Goal: Information Seeking & Learning: Learn about a topic

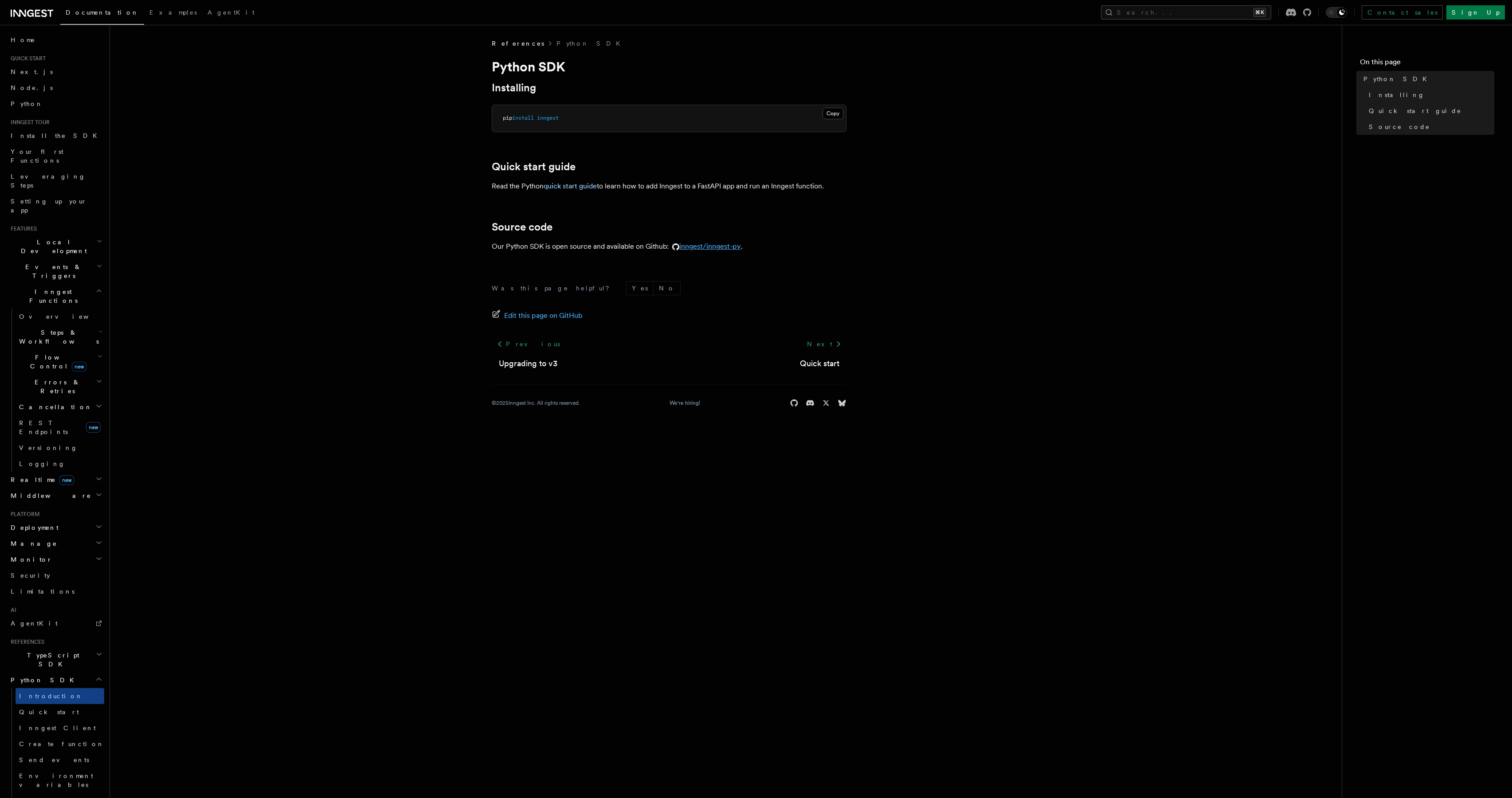
click at [700, 248] on link "inngest/inngest-py" at bounding box center [704, 246] width 72 height 8
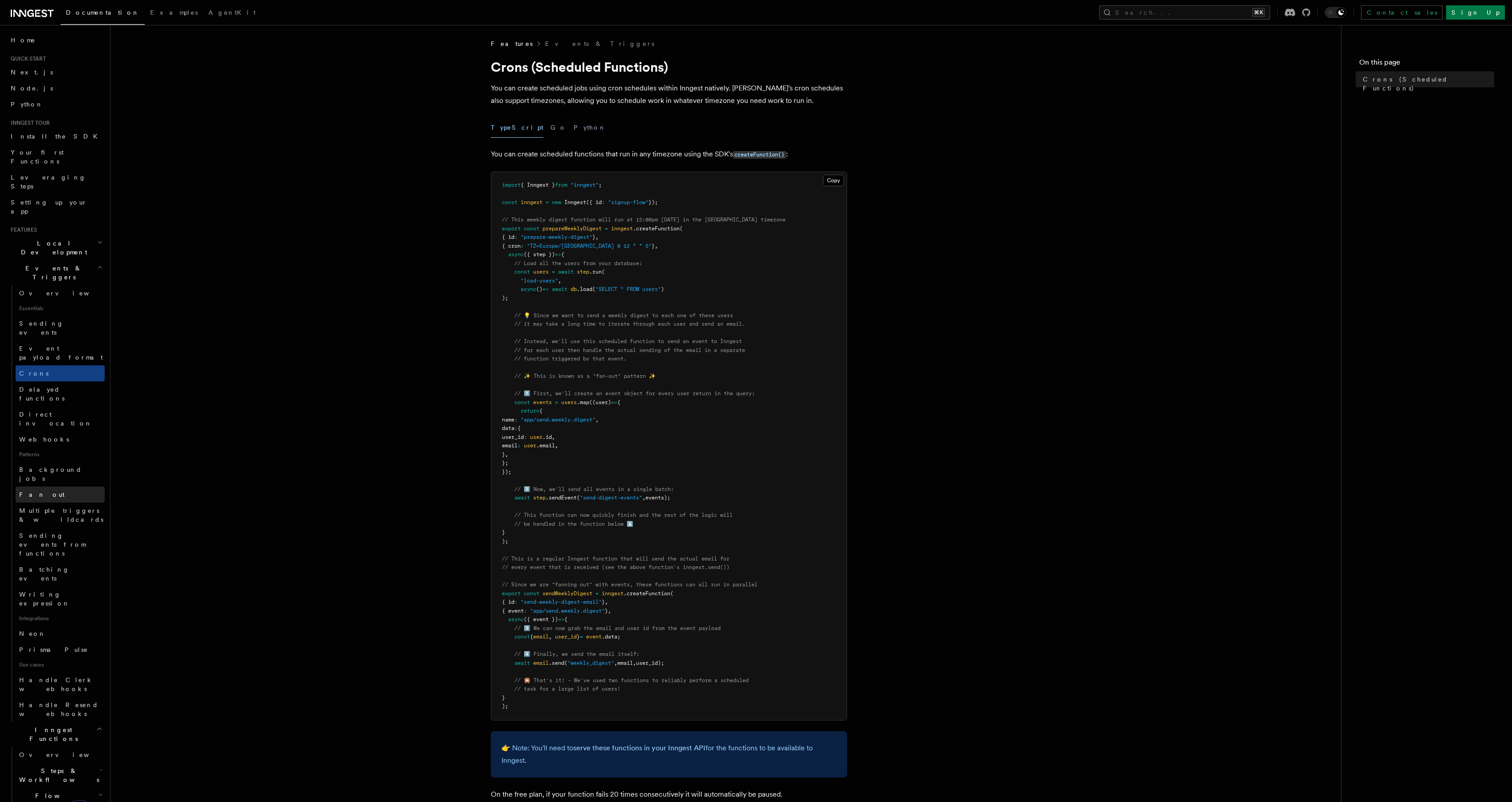
click at [74, 487] on link "Fan out" at bounding box center [60, 494] width 89 height 16
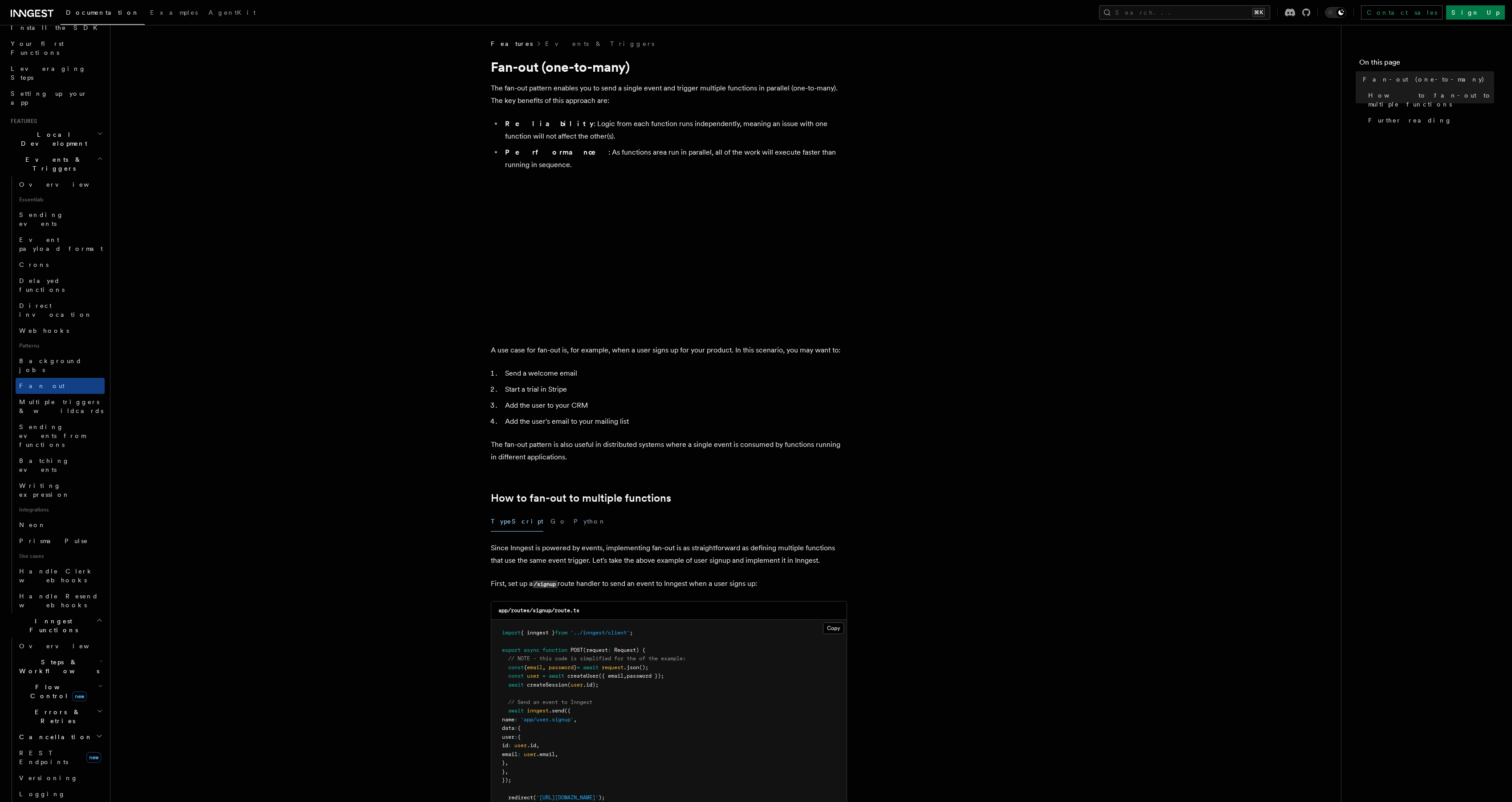
scroll to position [151, 0]
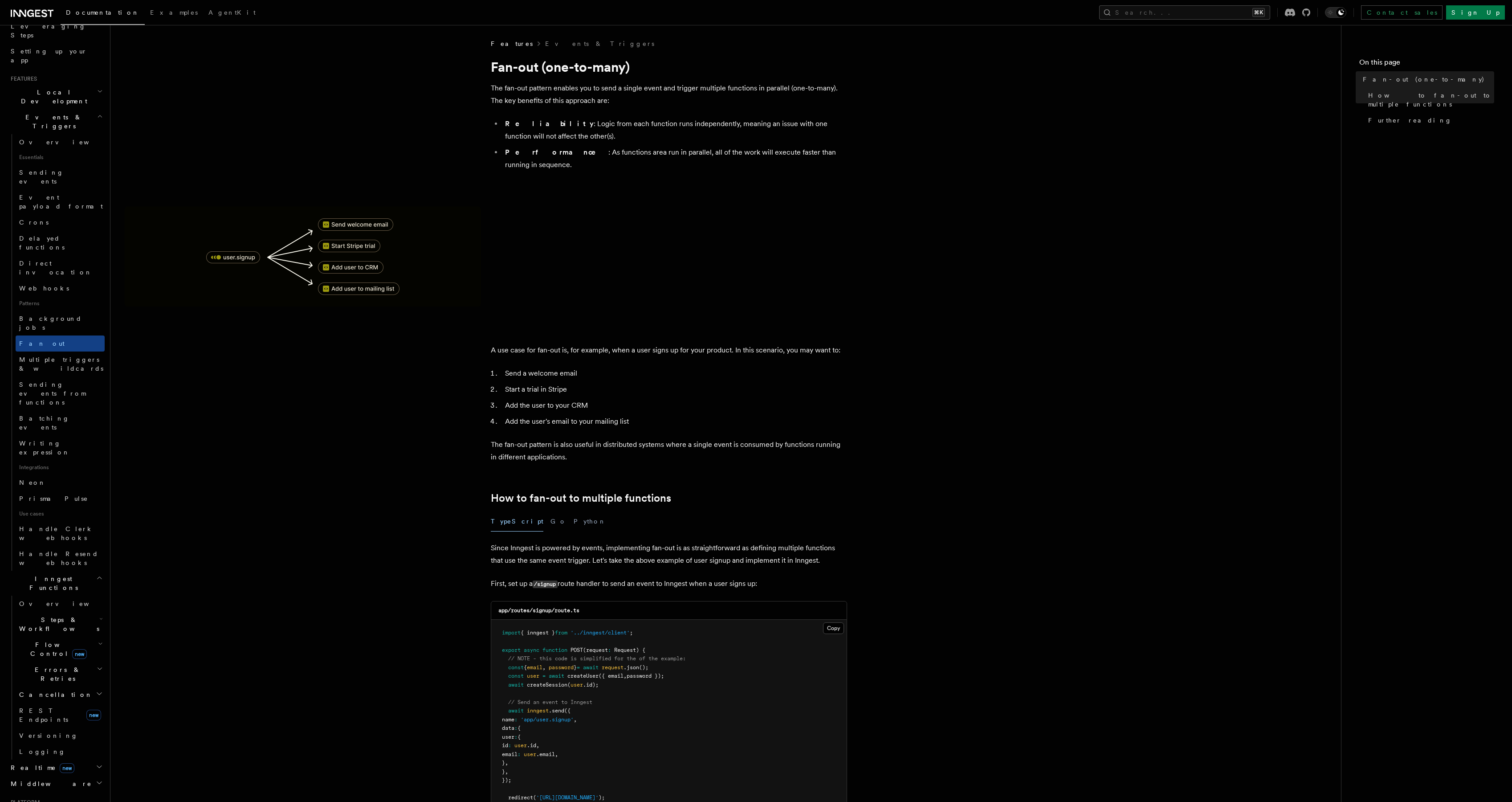
click at [70, 662] on h2 "Errors & Retries" at bounding box center [60, 674] width 89 height 25
click at [56, 702] on link "Retries" at bounding box center [64, 710] width 81 height 16
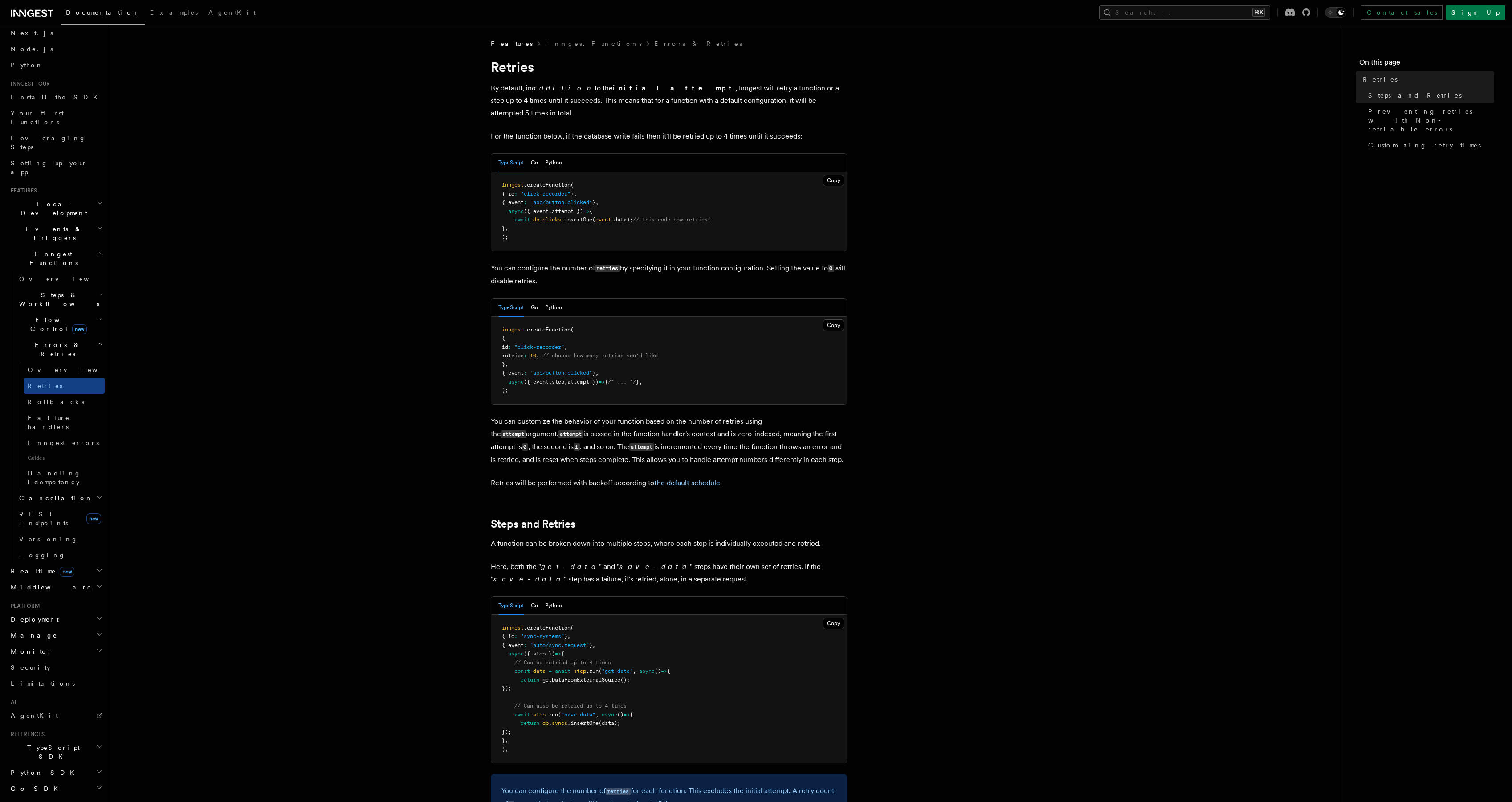
click at [53, 397] on span "Rollbacks" at bounding box center [56, 402] width 57 height 9
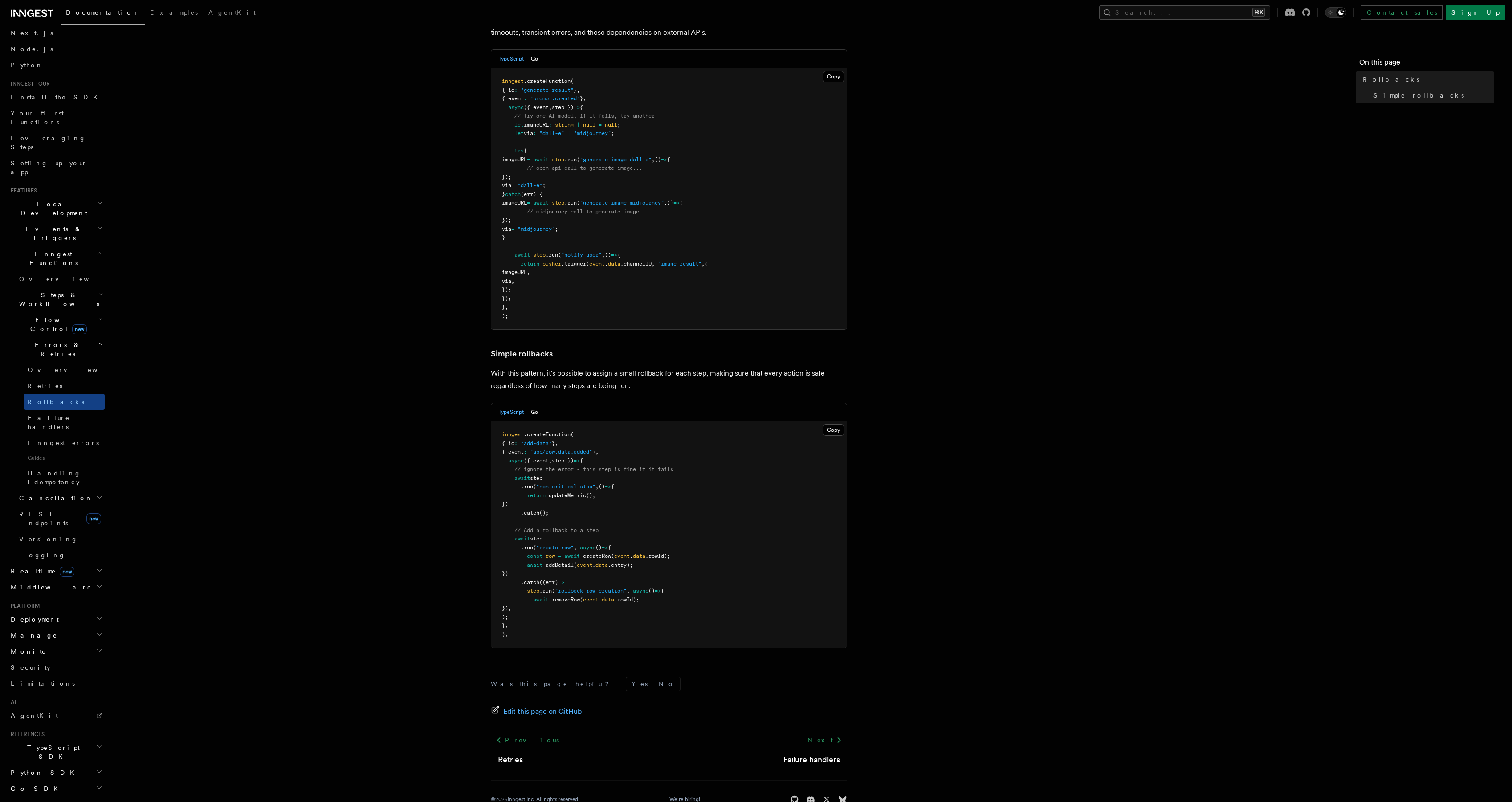
scroll to position [147, 0]
click at [355, 265] on article "Features Inngest Functions Errors & Retries Rollbacks Unlike an error being thr…" at bounding box center [726, 361] width 1202 height 938
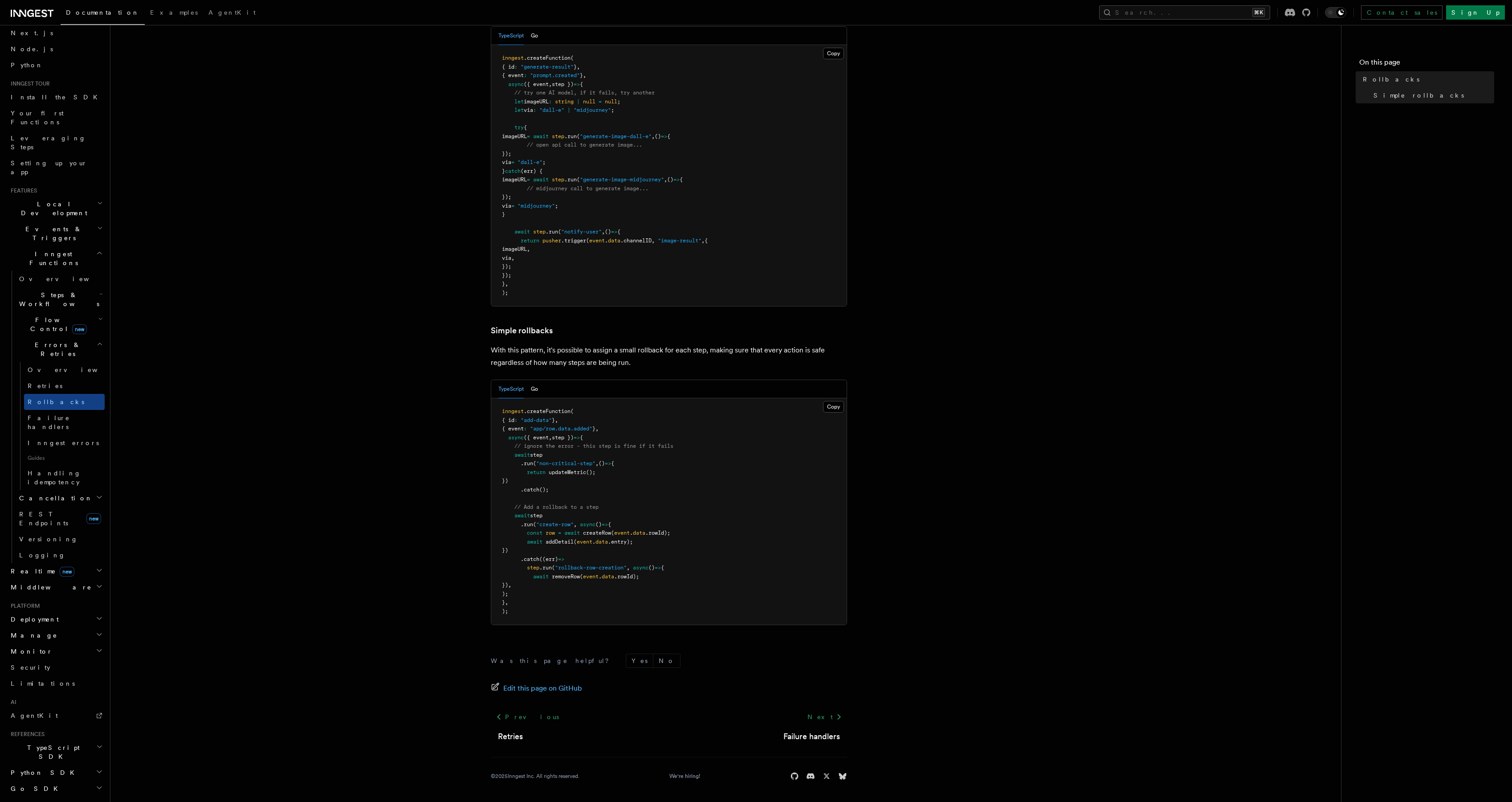
scroll to position [59, 0]
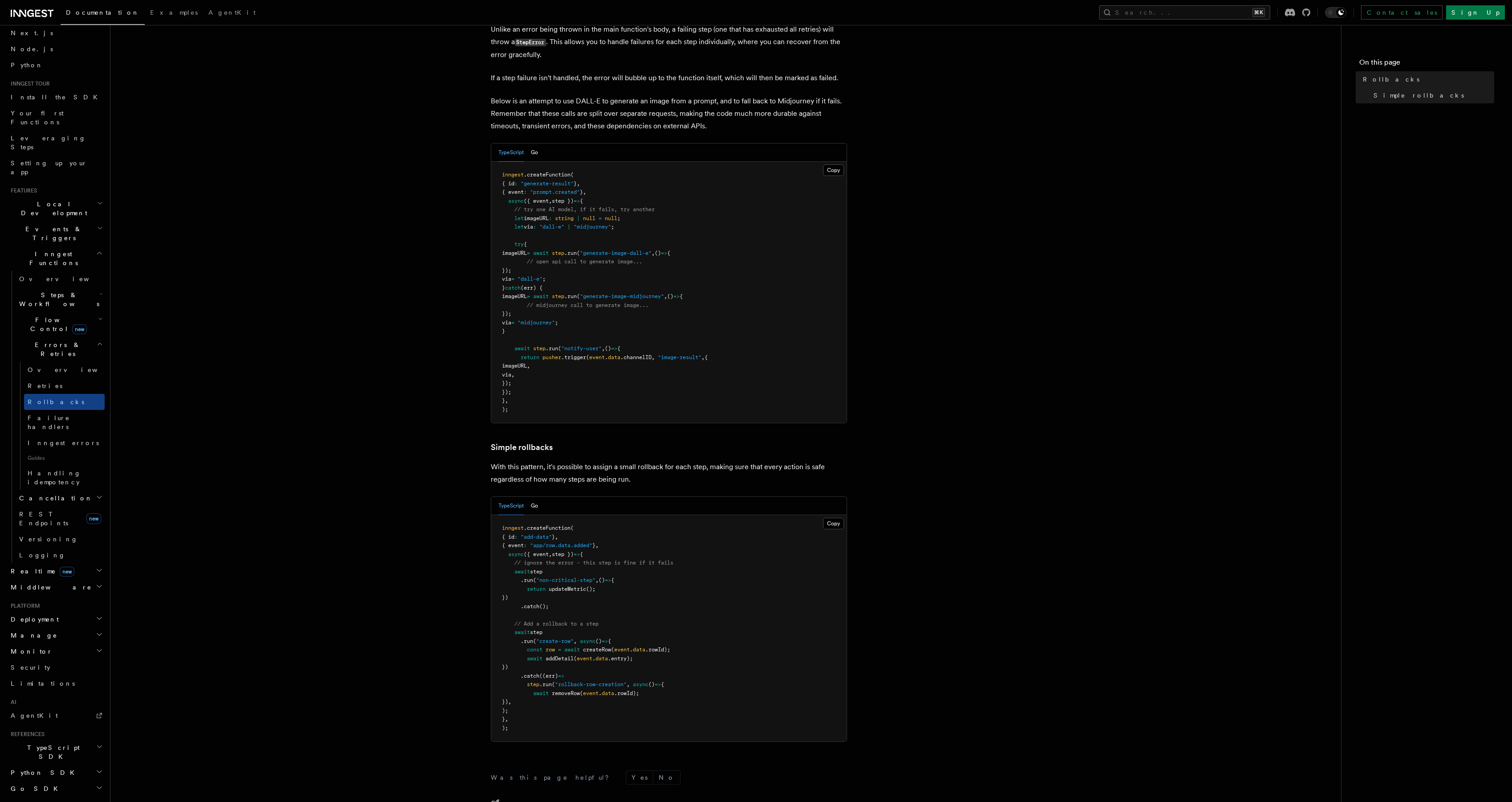
click at [301, 216] on article "Features Inngest Functions Errors & Retries Rollbacks Unlike an error being thr…" at bounding box center [726, 449] width 1202 height 938
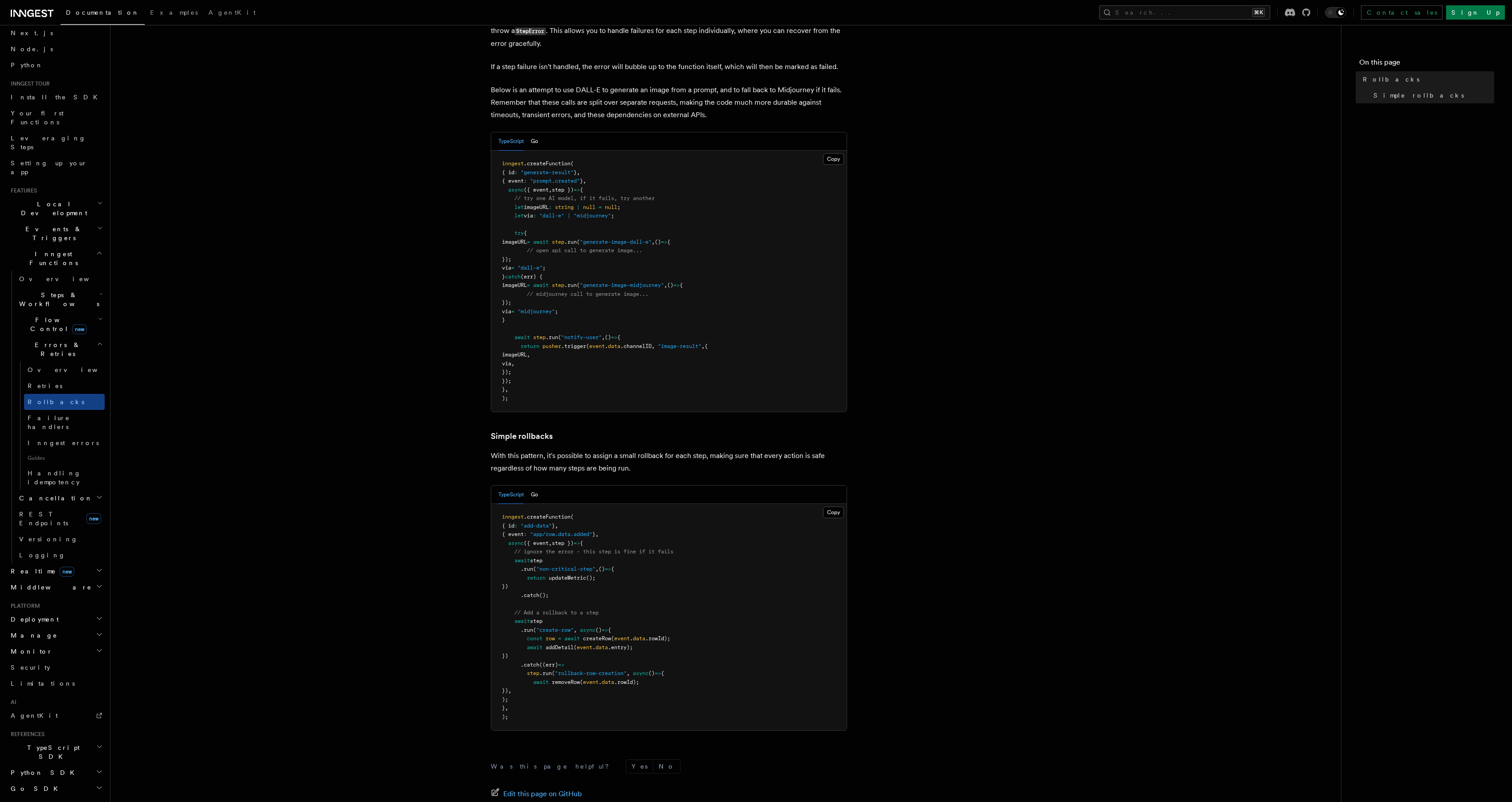
scroll to position [35, 0]
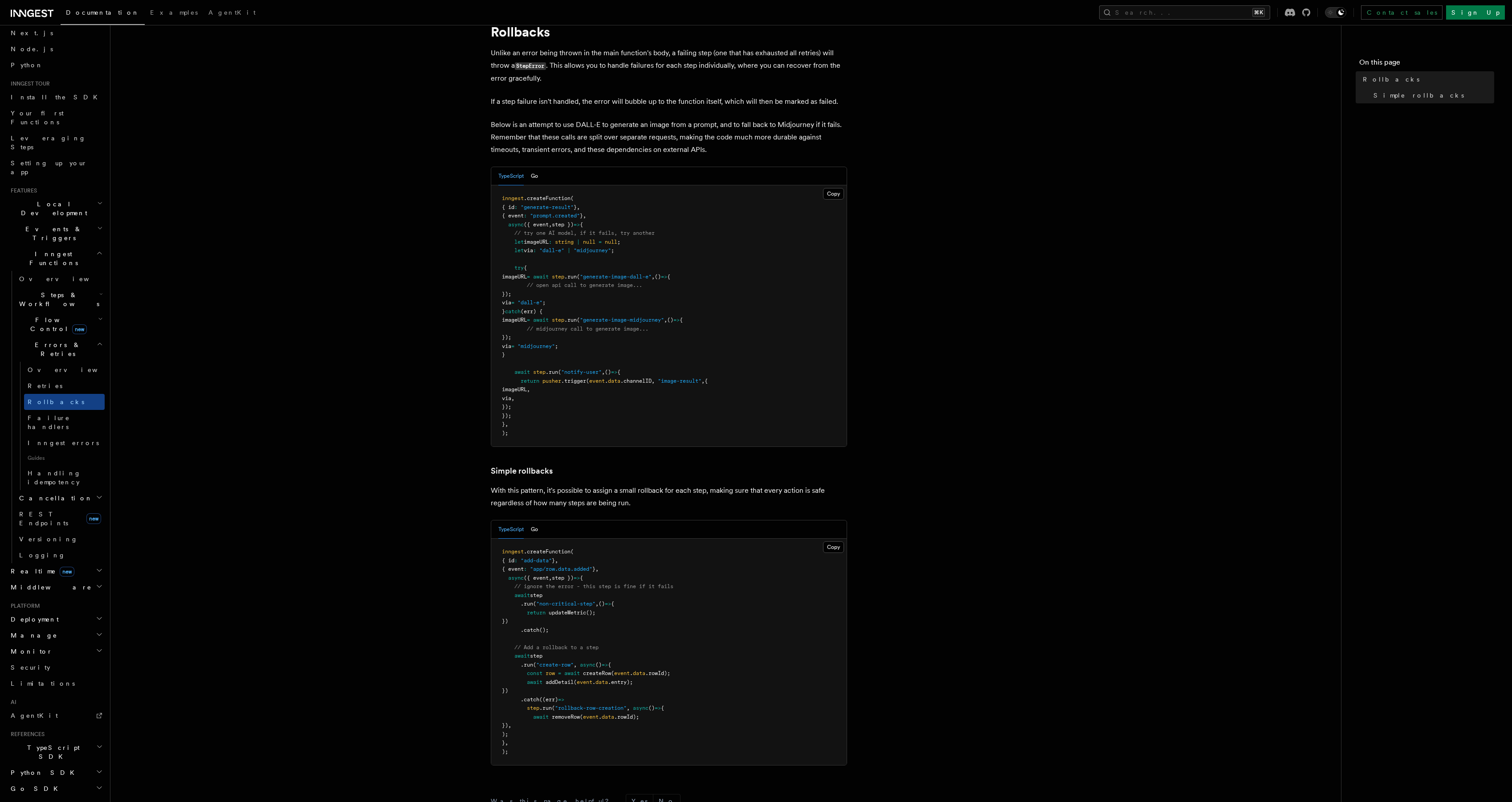
click at [1070, 103] on article "Features Inngest Functions Errors & Retries Rollbacks Unlike an error being thr…" at bounding box center [726, 473] width 1202 height 938
click at [299, 298] on article "Features Inngest Functions Errors & Retries Rollbacks Unlike an error being thr…" at bounding box center [726, 473] width 1202 height 938
click at [299, 290] on article "Features Inngest Functions Errors & Retries Rollbacks Unlike an error being thr…" at bounding box center [726, 479] width 1202 height 938
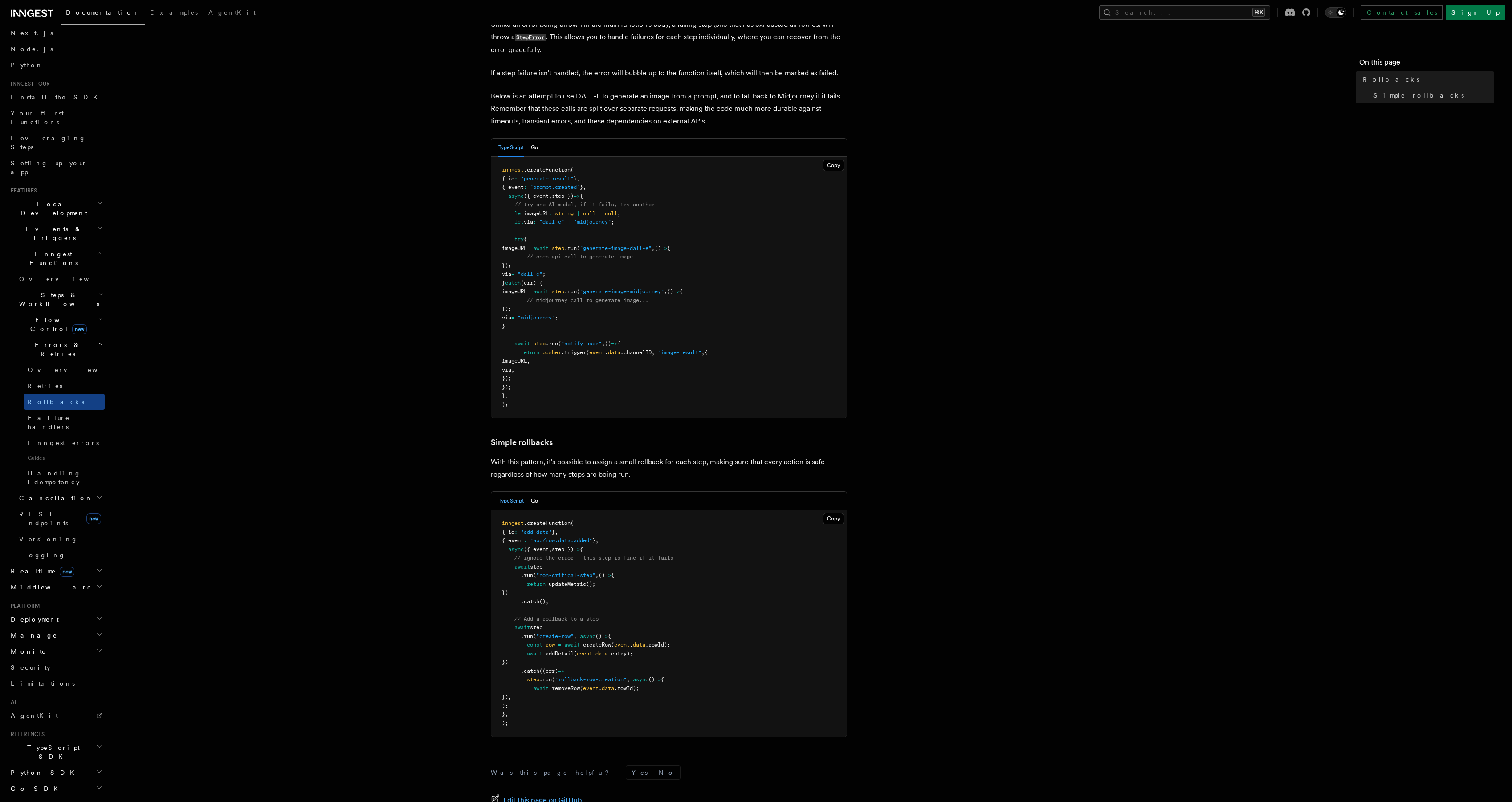
scroll to position [70, 0]
click at [531, 679] on span at bounding box center [517, 682] width 31 height 6
click at [536, 668] on pre "inngest .createFunction ( { id : "add-data" } , { event : "app/row.data.added" …" at bounding box center [668, 617] width 355 height 226
drag, startPoint x: 540, startPoint y: 677, endPoint x: 611, endPoint y: 683, distance: 71.3
click at [611, 683] on pre "inngest .createFunction ( { id : "add-data" } , { event : "app/row.data.added" …" at bounding box center [668, 617] width 355 height 226
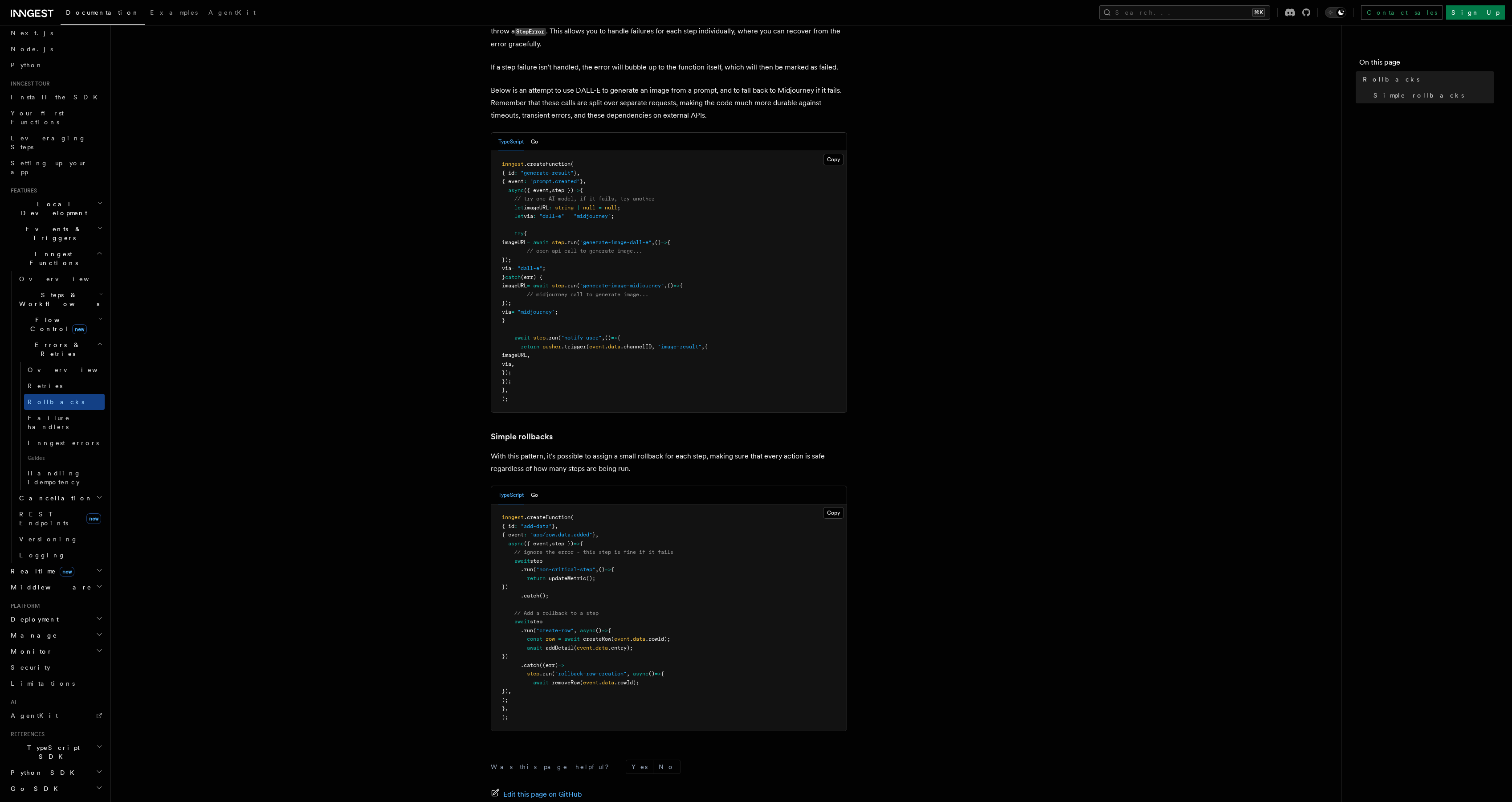
click at [735, 695] on pre "inngest .createFunction ( { id : "add-data" } , { event : "app/row.data.added" …" at bounding box center [668, 617] width 355 height 226
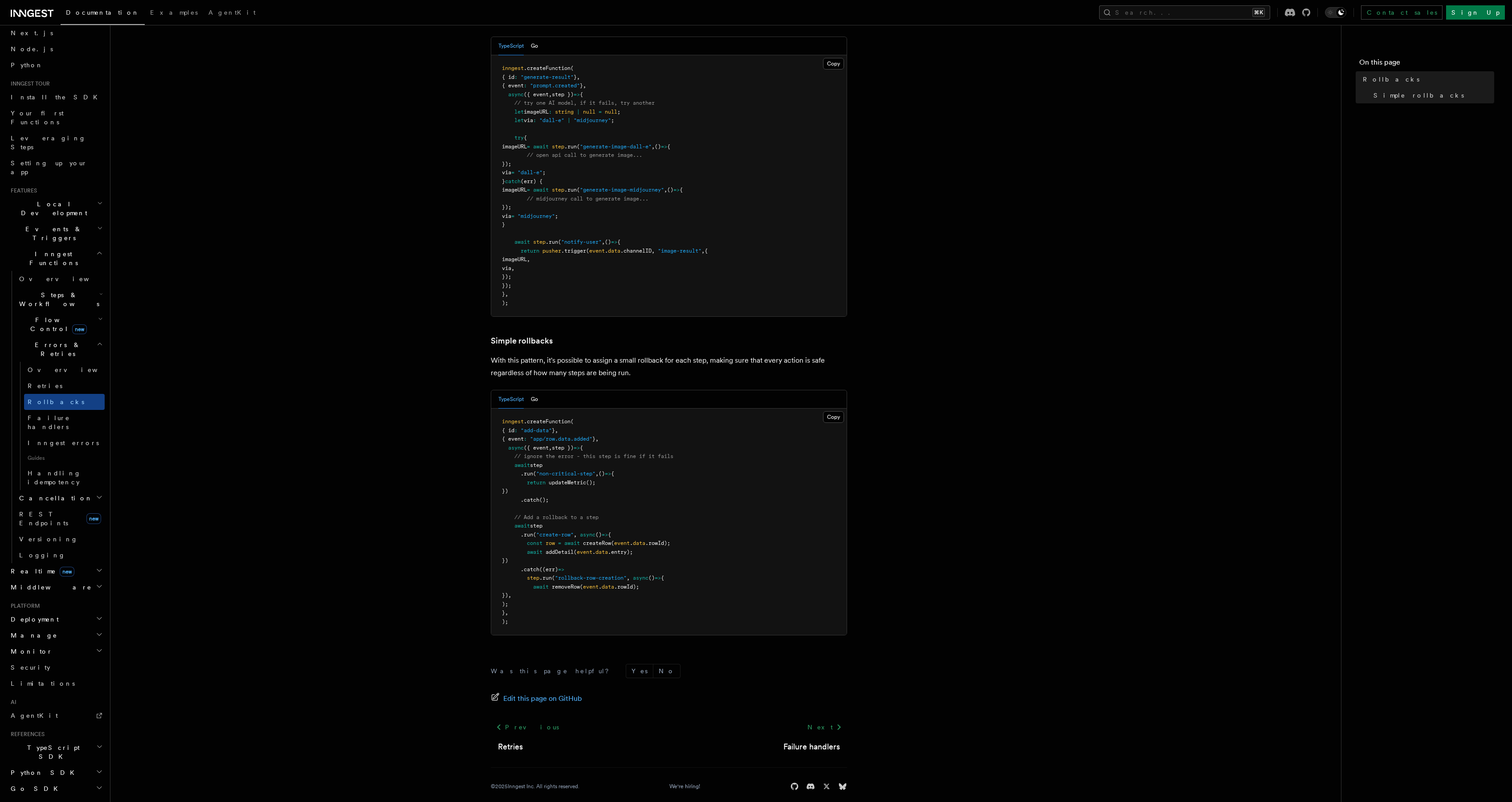
scroll to position [176, 0]
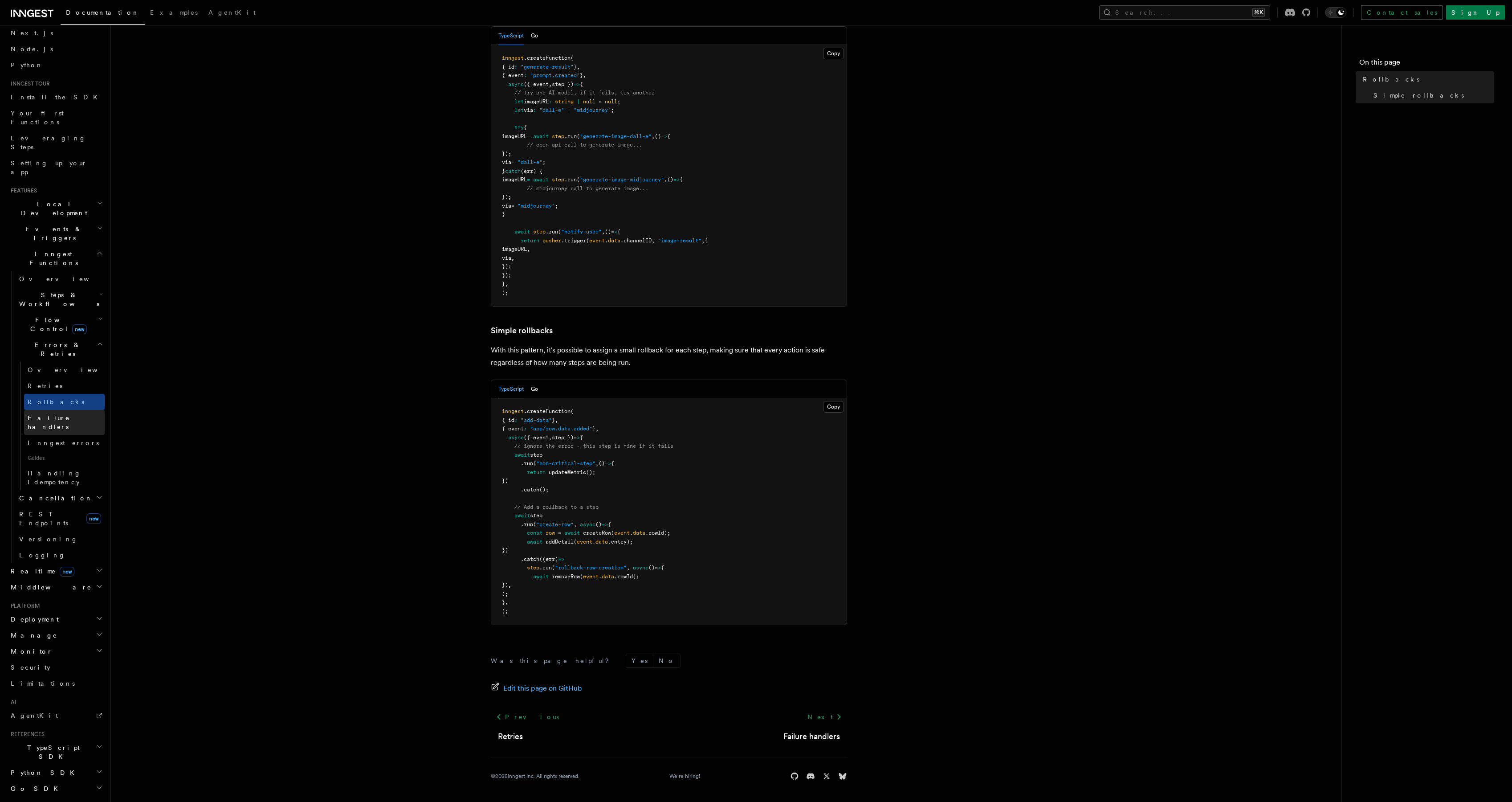
click at [52, 415] on span "Failure handlers" at bounding box center [49, 422] width 42 height 16
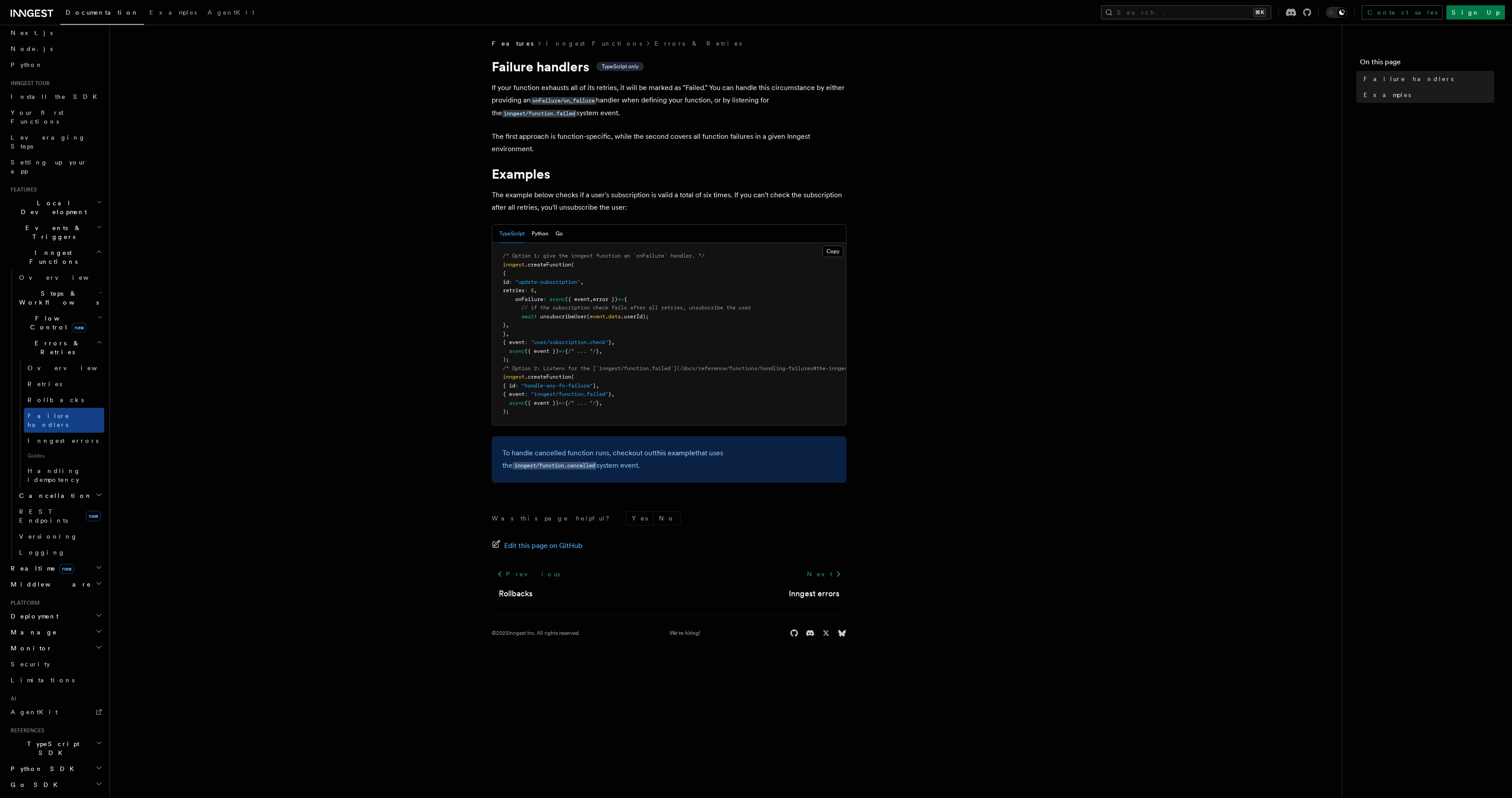
click at [37, 580] on span "Middleware" at bounding box center [49, 584] width 85 height 9
click at [30, 133] on span "Install the SDK" at bounding box center [56, 136] width 92 height 7
